Goal: Transaction & Acquisition: Purchase product/service

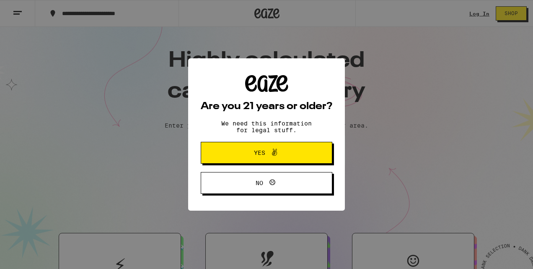
click at [253, 156] on span "Yes" at bounding box center [267, 152] width 64 height 11
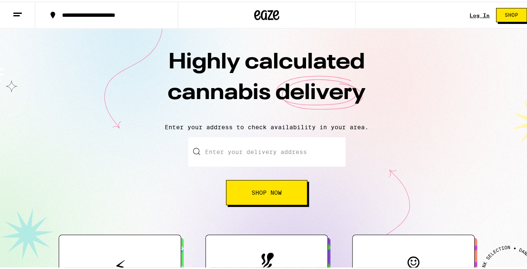
click at [268, 153] on input "Enter your delivery address" at bounding box center [266, 149] width 157 height 29
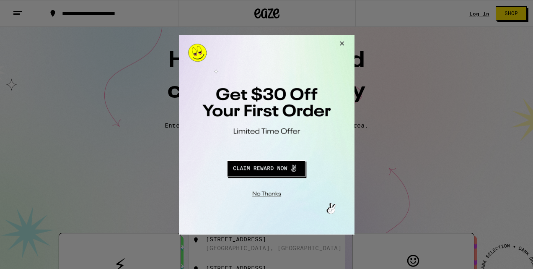
type input "130"
drag, startPoint x: 484, startPoint y: 12, endPoint x: 412, endPoint y: 20, distance: 72.1
click at [483, 13] on div at bounding box center [266, 134] width 533 height 269
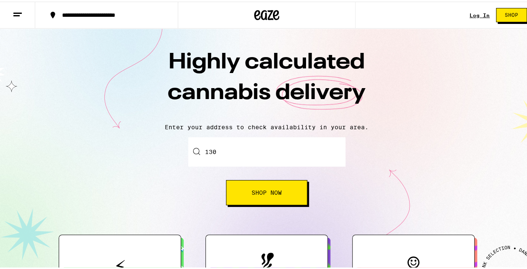
click at [477, 13] on link "Log In" at bounding box center [479, 13] width 20 height 5
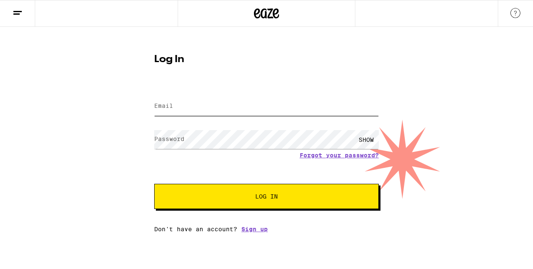
type input "jdavids89@gmail.com"
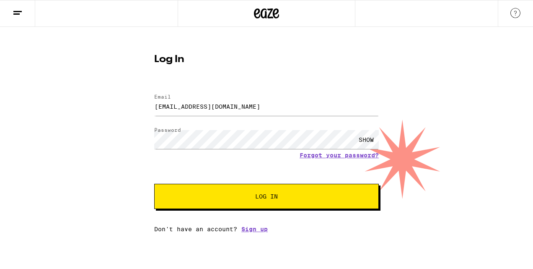
click at [278, 195] on span "Log In" at bounding box center [266, 196] width 157 height 6
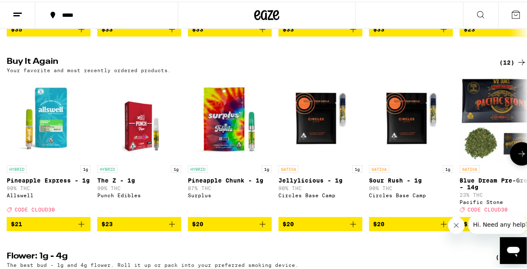
scroll to position [838, 0]
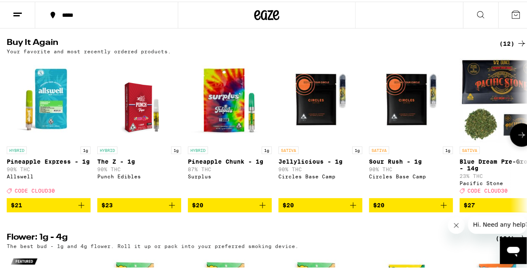
drag, startPoint x: 81, startPoint y: 235, endPoint x: 114, endPoint y: 231, distance: 33.3
click at [81, 208] on icon "Add to bag" at bounding box center [81, 203] width 10 height 10
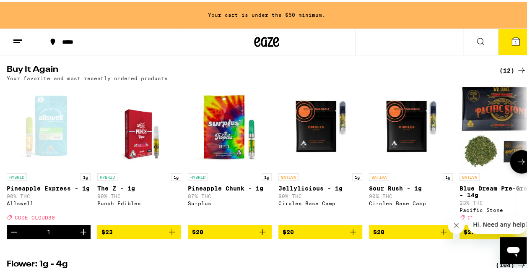
scroll to position [865, 0]
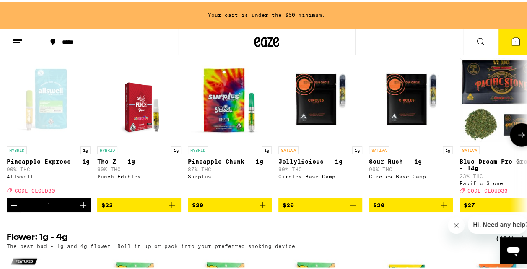
click at [176, 208] on icon "Add to bag" at bounding box center [172, 203] width 10 height 10
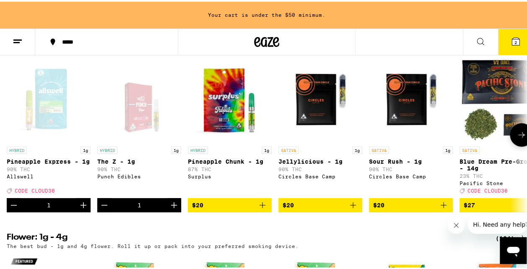
click at [13, 208] on icon "Decrement" at bounding box center [14, 203] width 10 height 10
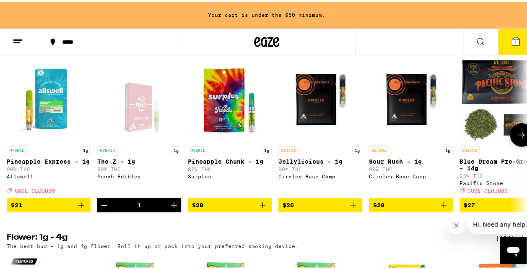
click at [101, 208] on icon "Decrement" at bounding box center [104, 203] width 10 height 10
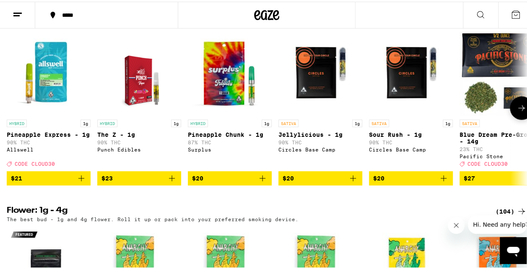
scroll to position [838, 0]
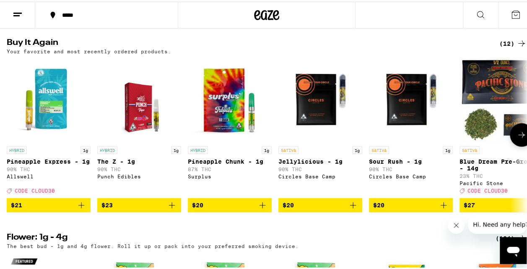
click at [79, 208] on icon "Add to bag" at bounding box center [81, 203] width 10 height 10
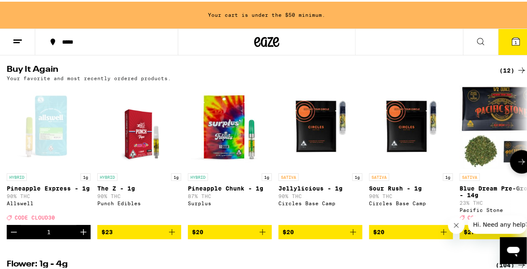
scroll to position [865, 0]
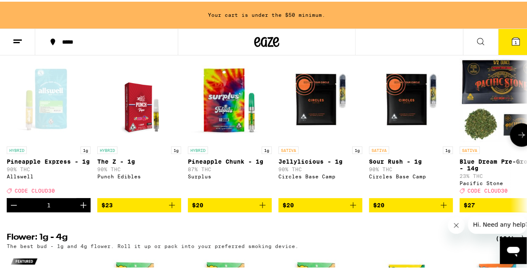
click at [353, 208] on icon "Add to bag" at bounding box center [353, 203] width 10 height 10
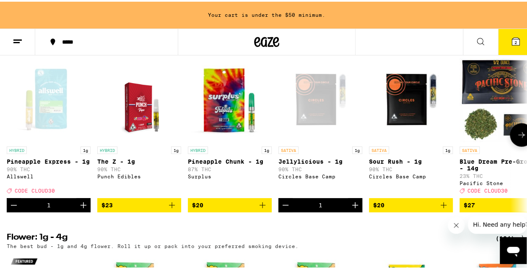
click at [443, 208] on icon "Add to bag" at bounding box center [443, 203] width 10 height 10
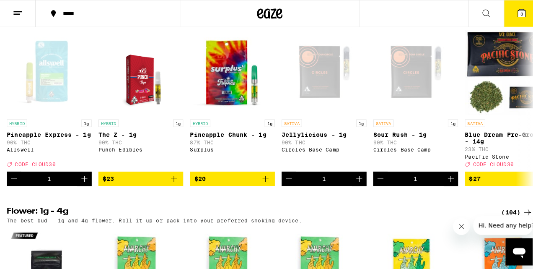
scroll to position [838, 0]
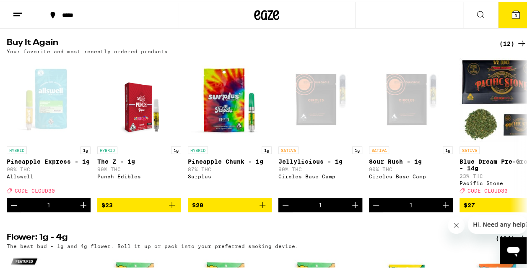
click at [511, 17] on icon at bounding box center [516, 13] width 10 height 10
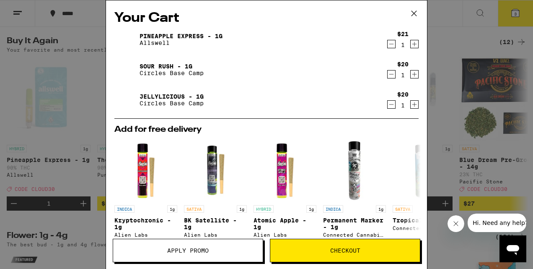
click at [350, 250] on span "Checkout" at bounding box center [345, 250] width 30 height 6
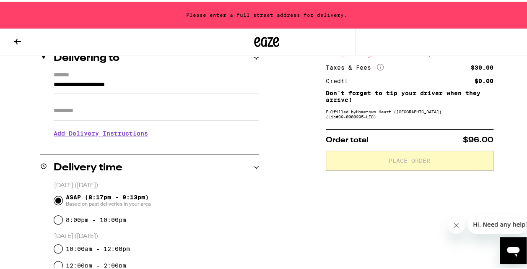
scroll to position [126, 0]
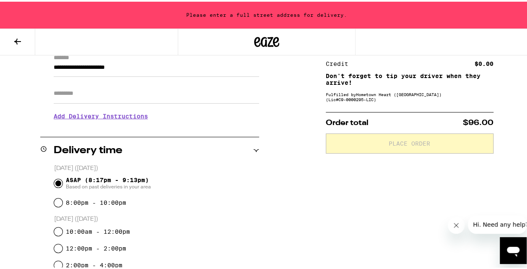
click at [83, 92] on input "Apt/Suite" at bounding box center [156, 92] width 205 height 20
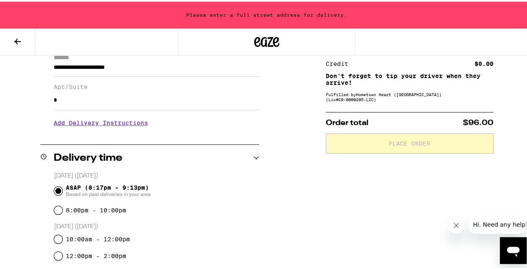
type input "*"
click at [265, 190] on div "**********" at bounding box center [266, 259] width 533 height 512
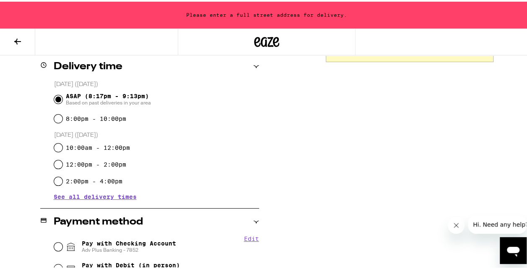
scroll to position [293, 0]
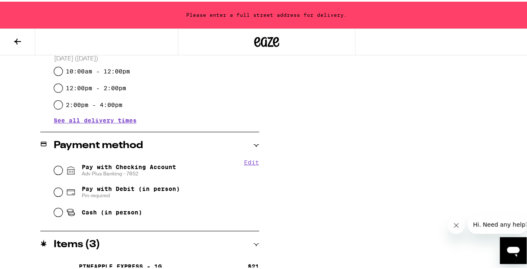
click at [122, 169] on span "Pay with Checking Account Adv Plus Banking - 7852" at bounding box center [129, 168] width 94 height 13
click at [62, 169] on input "Pay with Checking Account Adv Plus Banking - 7852" at bounding box center [58, 168] width 8 height 8
radio input "true"
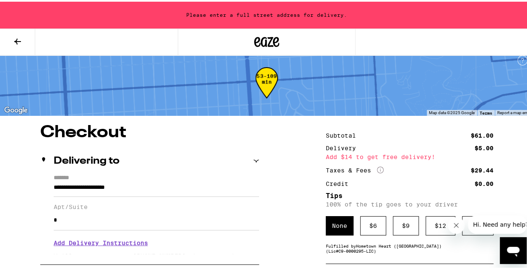
scroll to position [42, 0]
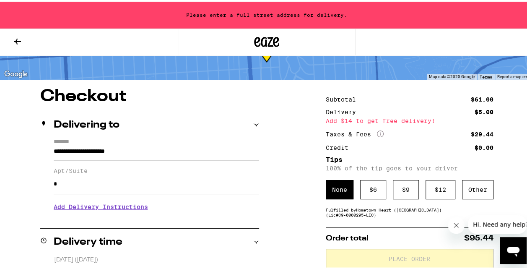
click at [143, 145] on input "**********" at bounding box center [156, 152] width 205 height 14
type input "**********"
click at [51, 186] on div "**********" at bounding box center [149, 176] width 219 height 79
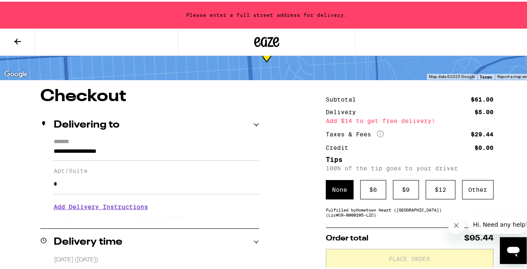
click at [51, 185] on div "**********" at bounding box center [149, 176] width 219 height 79
click at [54, 185] on input "*" at bounding box center [156, 182] width 205 height 20
drag, startPoint x: 149, startPoint y: 180, endPoint x: 156, endPoint y: 179, distance: 6.9
click at [149, 180] on input "**" at bounding box center [156, 182] width 205 height 20
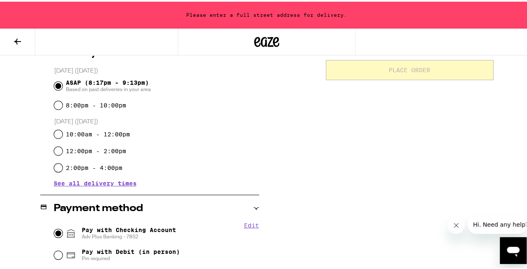
scroll to position [21, 0]
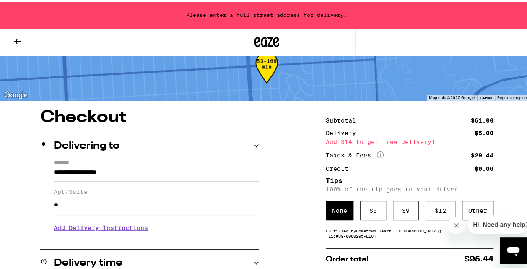
type input "**"
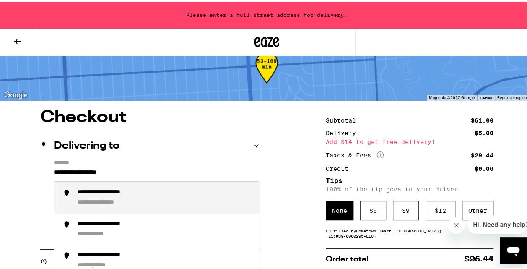
click at [145, 172] on input "**********" at bounding box center [156, 173] width 205 height 14
click at [140, 203] on div "**********" at bounding box center [165, 196] width 174 height 18
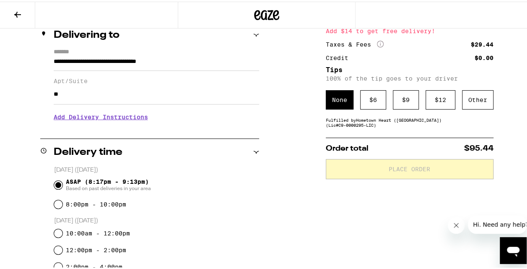
type input "**********"
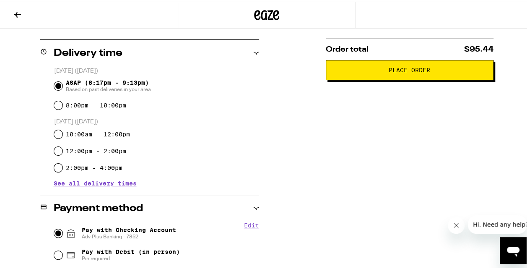
scroll to position [78, 0]
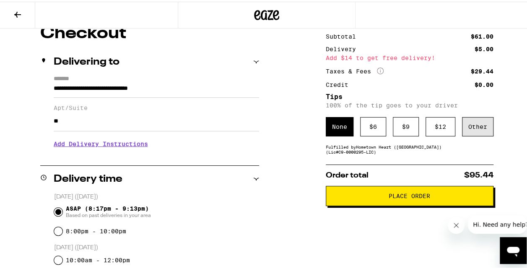
click at [467, 128] on div "Other" at bounding box center [477, 124] width 31 height 19
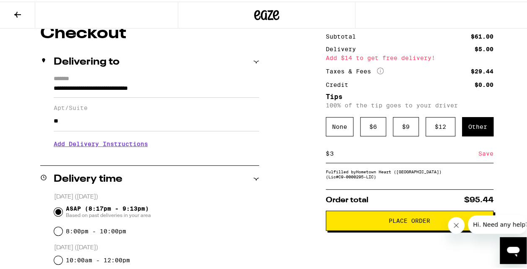
type input "3"
click at [389, 222] on span "Place Order" at bounding box center [409, 219] width 41 height 6
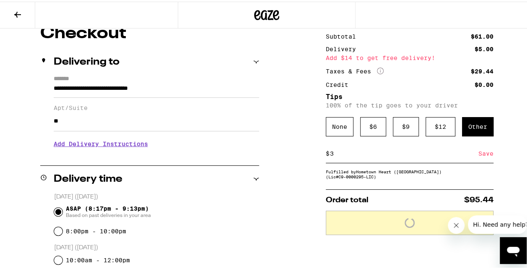
click at [468, 129] on div "Other" at bounding box center [477, 124] width 31 height 19
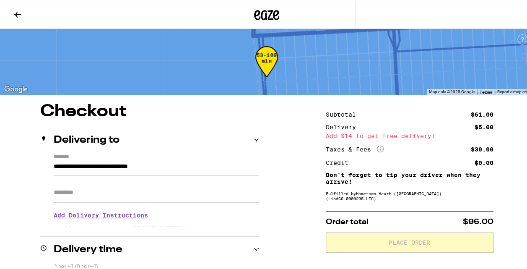
click at [118, 200] on input "Apt/Suite" at bounding box center [156, 191] width 205 height 20
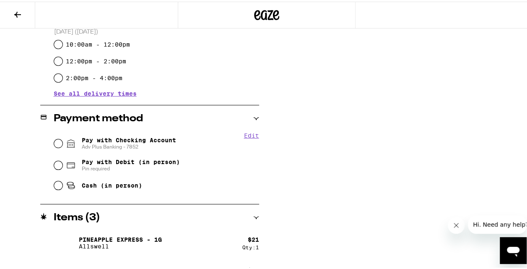
type input "*"
click at [131, 135] on span "Pay with Checking Account Adv Plus Banking - 7852" at bounding box center [129, 141] width 94 height 13
click at [62, 137] on input "Pay with Checking Account Adv Plus Banking - 7852" at bounding box center [58, 141] width 8 height 8
radio input "true"
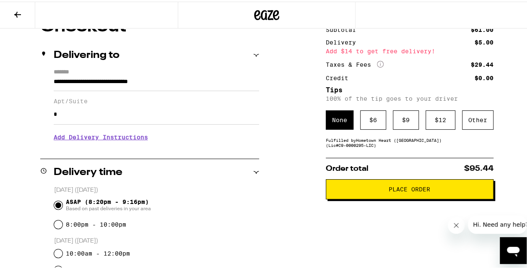
scroll to position [36, 0]
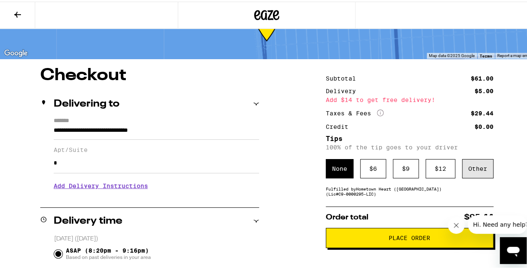
click at [468, 162] on div "Other" at bounding box center [477, 166] width 31 height 19
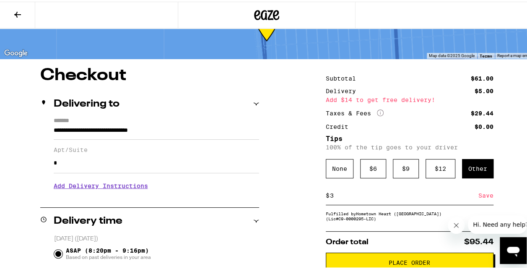
type input "3"
click at [480, 195] on div "Save" at bounding box center [485, 193] width 15 height 18
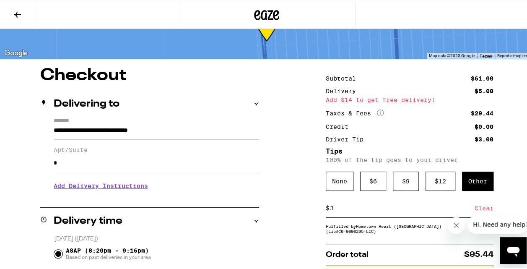
scroll to position [246, 0]
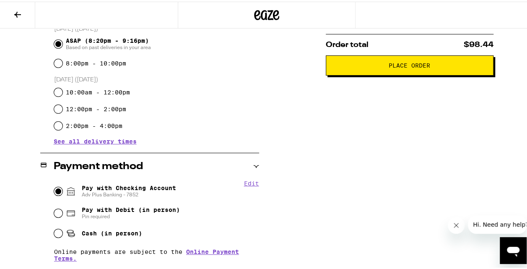
click at [401, 67] on span "Place Order" at bounding box center [409, 64] width 41 height 6
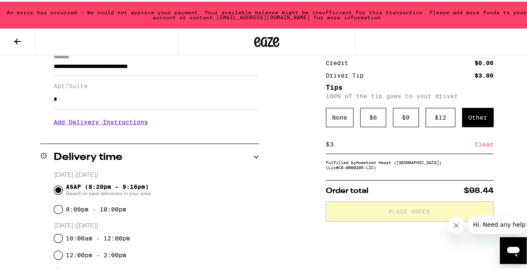
scroll to position [0, 0]
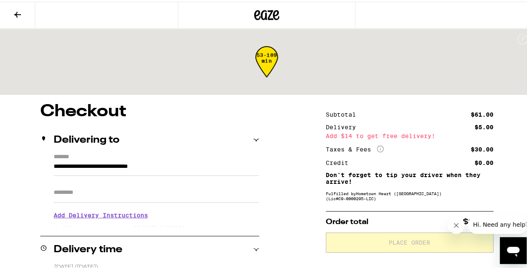
click at [83, 196] on input "Apt/Suite" at bounding box center [156, 191] width 205 height 20
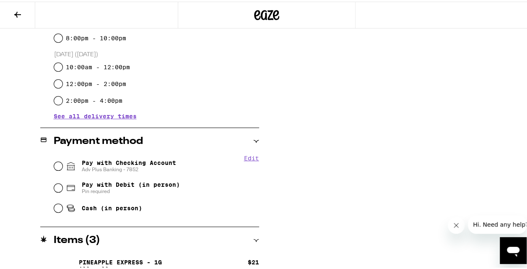
scroll to position [293, 0]
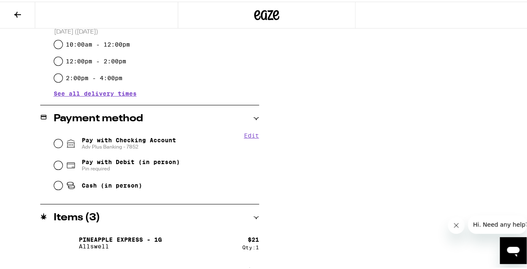
type input "*"
click at [147, 142] on span "Pay with Checking Account Adv Plus Banking - 7852" at bounding box center [129, 141] width 94 height 13
click at [62, 142] on input "Pay with Checking Account Adv Plus Banking - 7852" at bounding box center [58, 141] width 8 height 8
radio input "true"
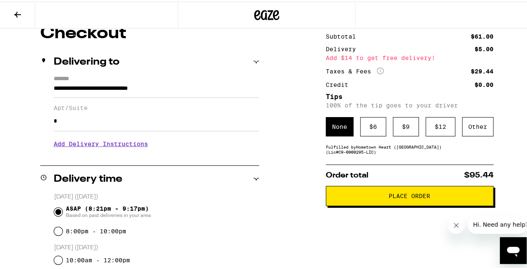
scroll to position [36, 0]
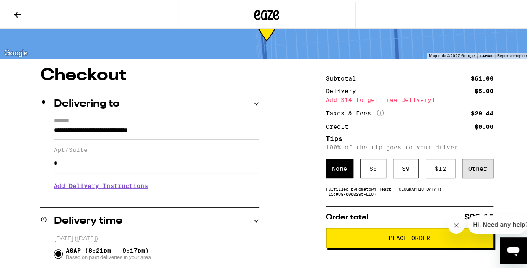
click at [480, 170] on div "Other" at bounding box center [477, 166] width 31 height 19
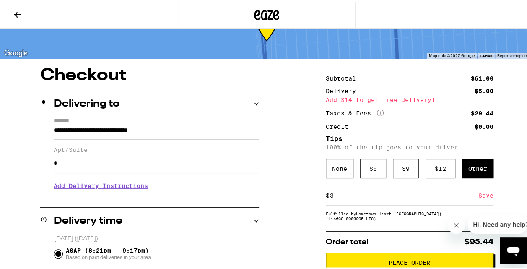
type input "3"
click at [484, 198] on div "Save" at bounding box center [485, 193] width 15 height 18
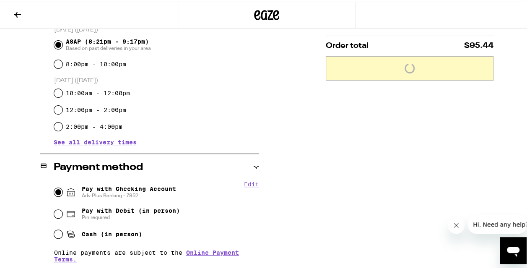
scroll to position [246, 0]
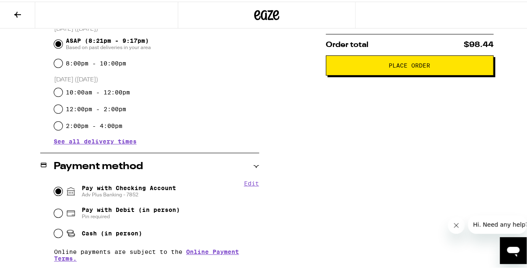
click at [426, 73] on button "Place Order" at bounding box center [410, 64] width 168 height 20
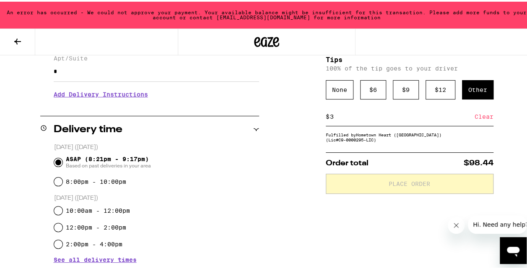
scroll to position [63, 0]
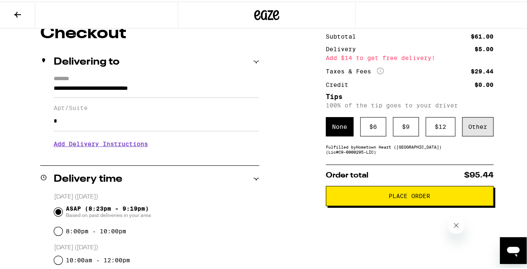
click at [467, 123] on div "Other" at bounding box center [477, 124] width 31 height 19
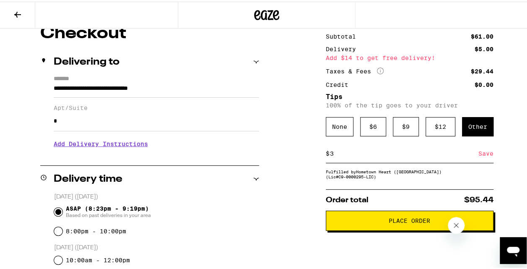
type input "3"
click at [478, 151] on div "Save" at bounding box center [485, 152] width 15 height 18
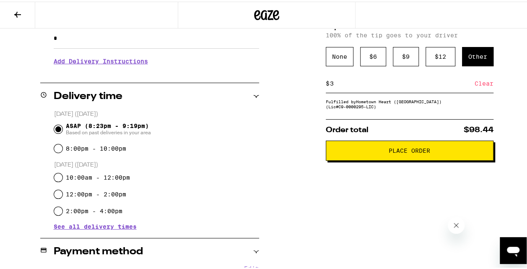
scroll to position [162, 0]
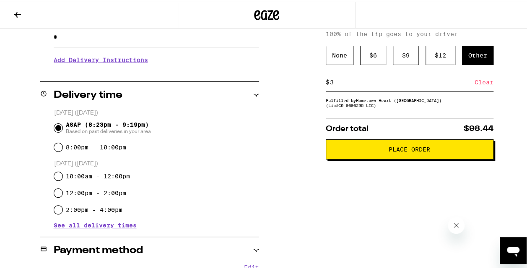
click at [407, 144] on button "Place Order" at bounding box center [410, 147] width 168 height 20
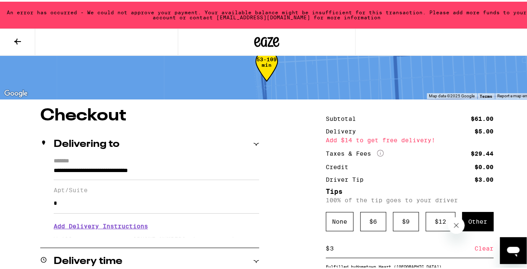
scroll to position [168, 0]
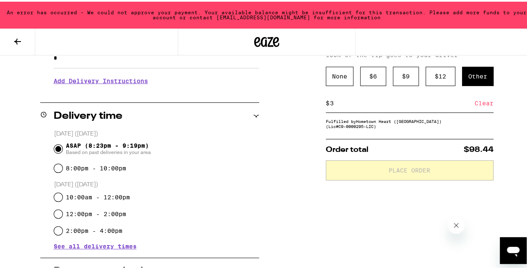
click at [387, 109] on div "$ 3 Clear" at bounding box center [410, 101] width 168 height 19
click at [383, 104] on input "3" at bounding box center [401, 102] width 145 height 8
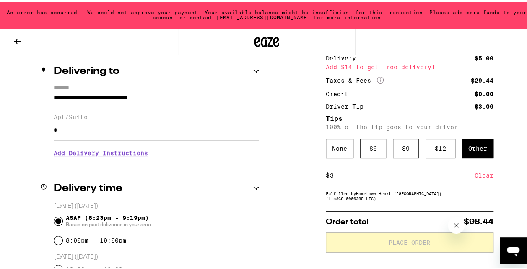
scroll to position [0, 0]
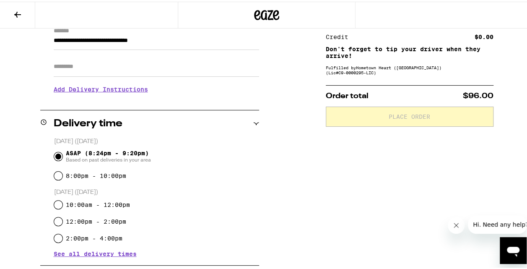
click at [91, 66] on input "Apt/Suite" at bounding box center [156, 65] width 205 height 20
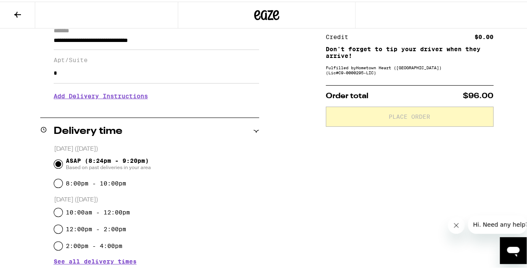
type input "*"
click at [271, 143] on div "**********" at bounding box center [266, 232] width 533 height 512
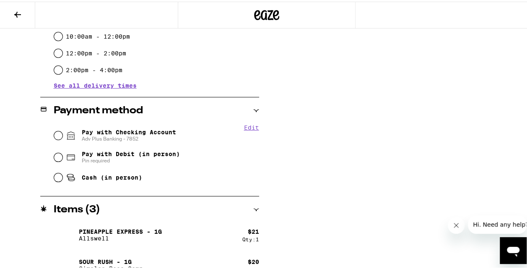
scroll to position [344, 0]
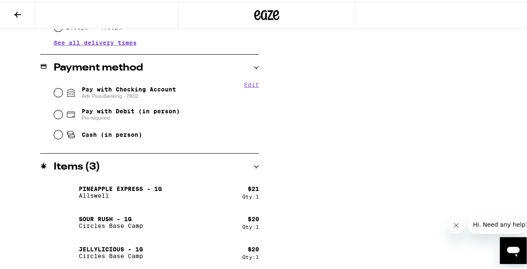
click at [147, 85] on span "Pay with Checking Account Adv Plus Banking - 7852" at bounding box center [129, 90] width 94 height 13
click at [62, 87] on input "Pay with Checking Account Adv Plus Banking - 7852" at bounding box center [58, 91] width 8 height 8
radio input "true"
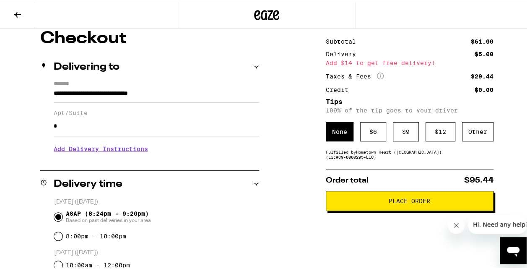
scroll to position [36, 0]
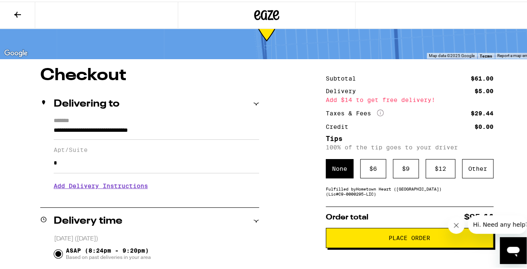
click at [404, 233] on button "Place Order" at bounding box center [410, 236] width 168 height 20
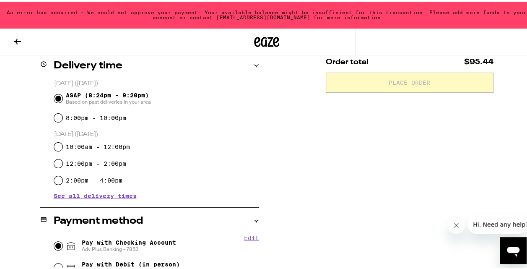
scroll to position [272, 0]
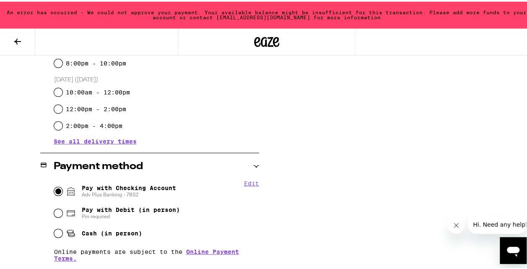
click at [165, 208] on span "Pay with Debit (in person)" at bounding box center [131, 208] width 98 height 7
click at [62, 208] on input "Pay with Debit (in person) Pin required" at bounding box center [58, 211] width 8 height 8
radio input "true"
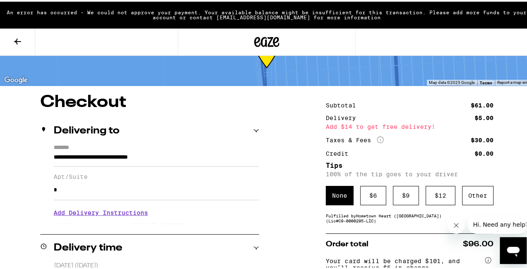
scroll to position [36, 0]
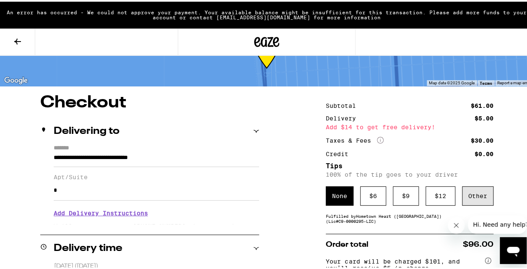
click at [478, 194] on div "Other" at bounding box center [477, 193] width 31 height 19
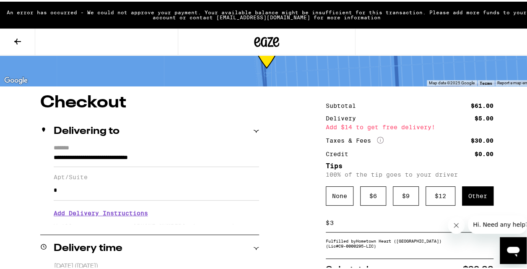
type input "3"
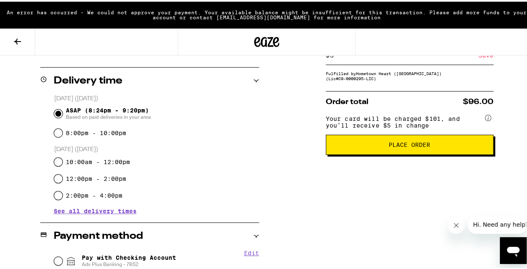
scroll to position [203, 0]
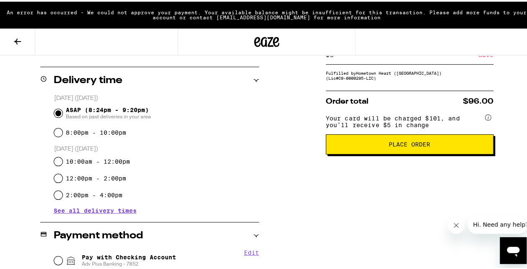
click at [389, 145] on span "Place Order" at bounding box center [409, 143] width 41 height 6
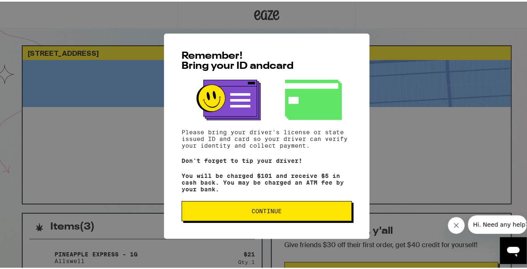
click at [236, 212] on span "Continue" at bounding box center [267, 209] width 156 height 6
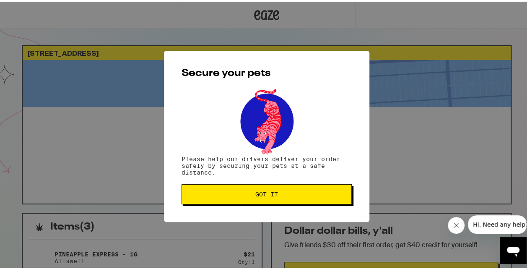
click at [239, 195] on span "Got it" at bounding box center [267, 192] width 156 height 6
